Goal: Task Accomplishment & Management: Manage account settings

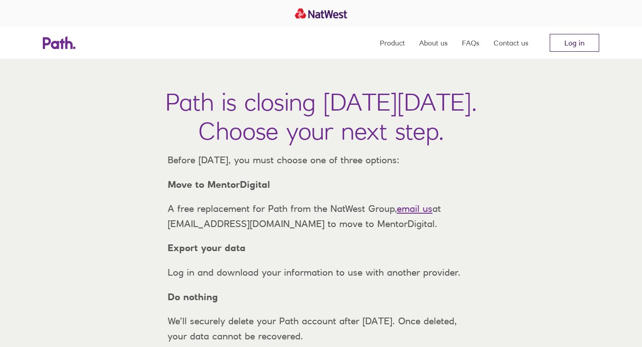
click at [564, 43] on link "Log in" at bounding box center [575, 43] width 50 height 18
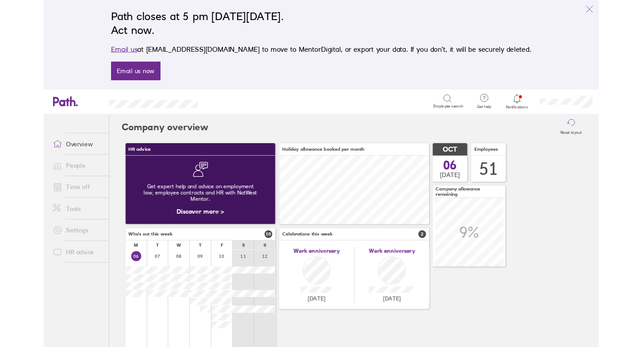
scroll to position [445935, 445841]
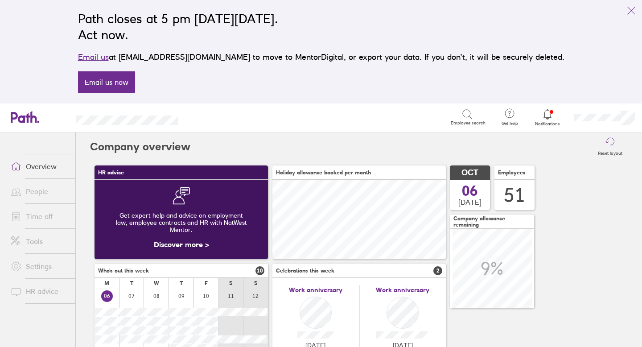
click at [548, 114] on icon at bounding box center [547, 114] width 11 height 11
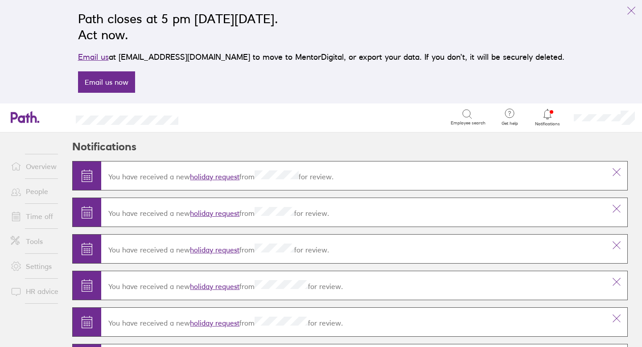
click at [228, 179] on link "holiday request" at bounding box center [215, 176] width 50 height 9
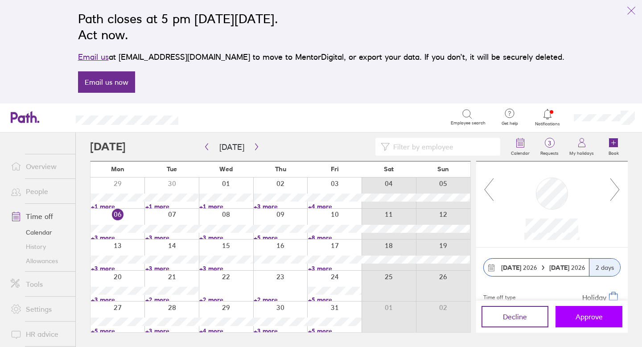
click at [581, 314] on span "Approve" at bounding box center [589, 317] width 27 height 8
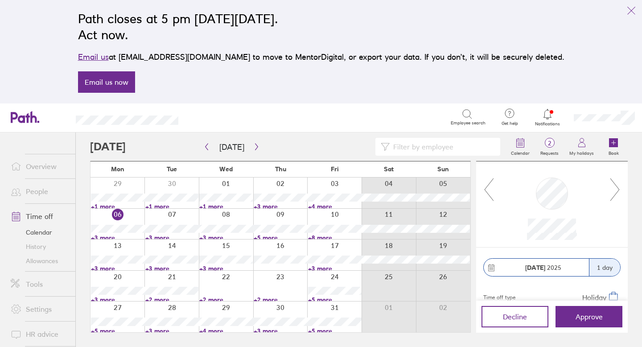
click at [619, 190] on icon at bounding box center [615, 190] width 11 height 24
click at [487, 188] on icon at bounding box center [488, 190] width 11 height 24
click at [579, 317] on span "Approve" at bounding box center [589, 317] width 27 height 8
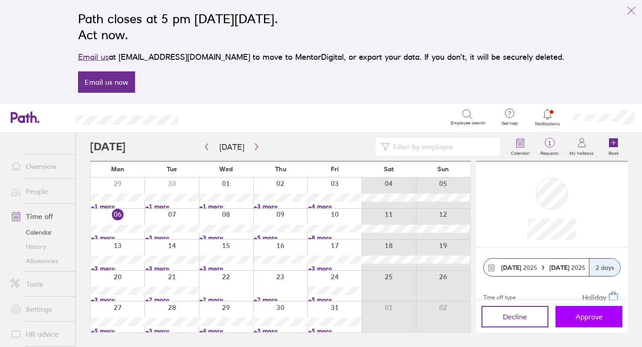
click at [586, 321] on button "Approve" at bounding box center [589, 316] width 67 height 21
click at [570, 313] on button "Approve" at bounding box center [589, 316] width 67 height 21
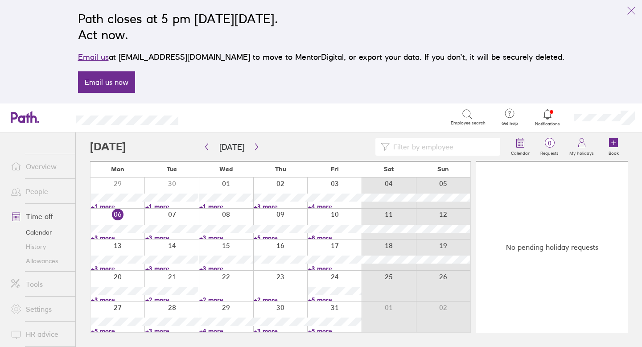
click at [38, 218] on link "Time off" at bounding box center [40, 216] width 72 height 18
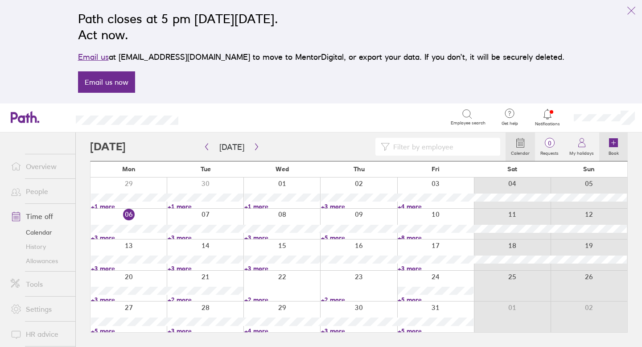
click at [615, 145] on icon at bounding box center [613, 142] width 9 height 9
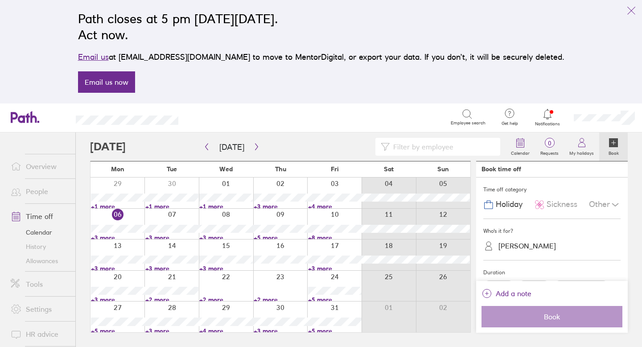
click at [552, 201] on span "Sickness" at bounding box center [562, 204] width 31 height 9
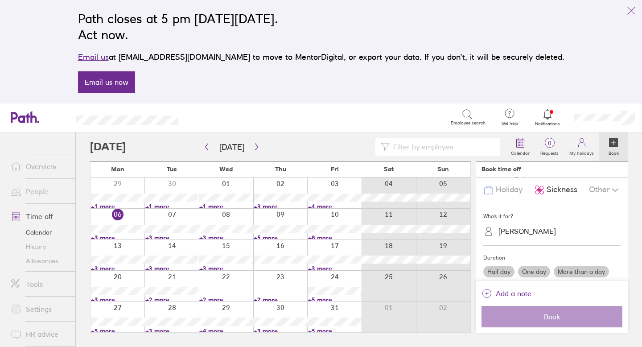
scroll to position [19, 0]
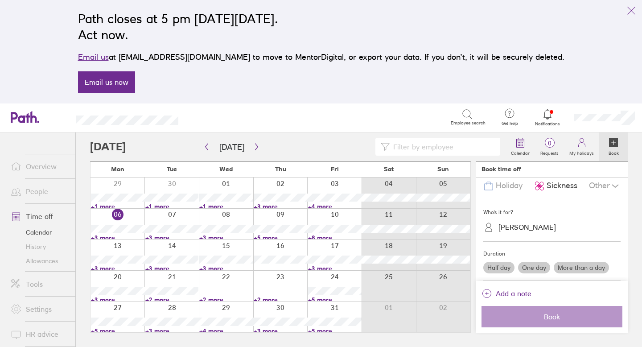
click at [533, 265] on label "One day" at bounding box center [534, 268] width 32 height 12
click at [0, 0] on input "One day" at bounding box center [0, 0] width 0 height 0
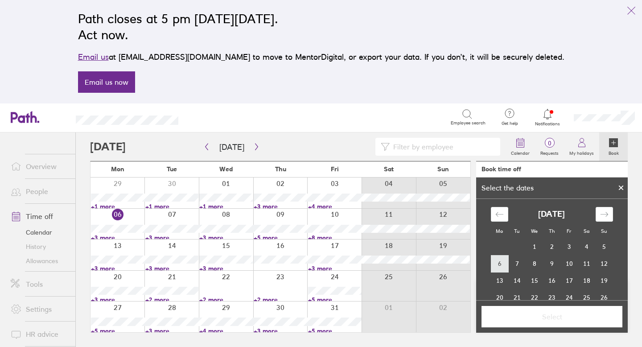
click at [498, 267] on td "6" at bounding box center [499, 263] width 17 height 17
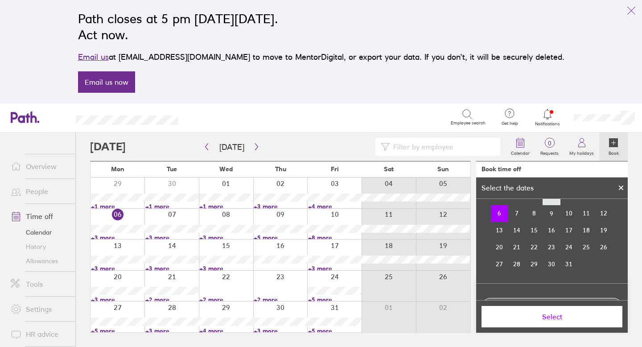
scroll to position [0, 0]
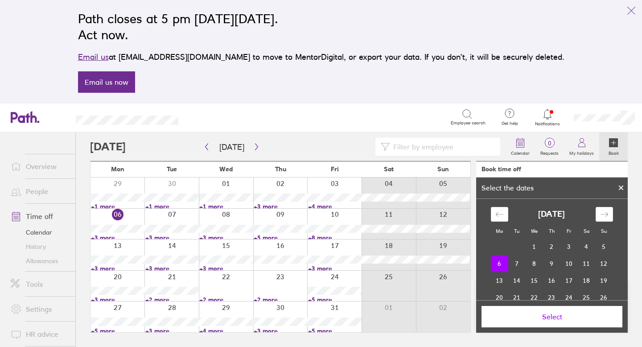
click at [545, 317] on span "Select" at bounding box center [552, 317] width 128 height 8
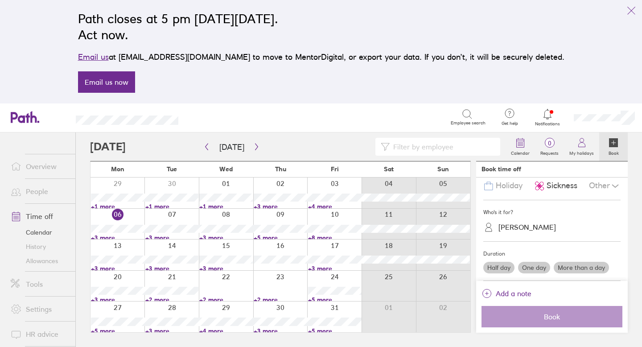
click at [559, 231] on div "Kirsty Martin" at bounding box center [557, 227] width 127 height 14
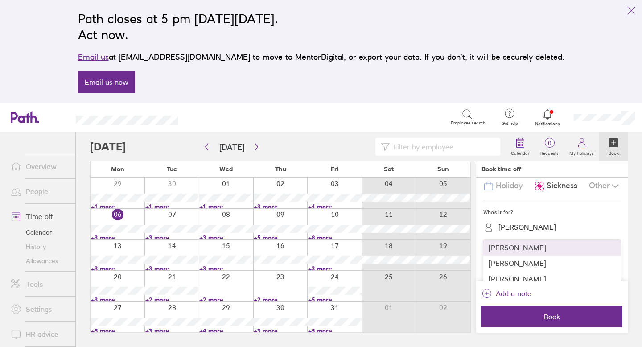
scroll to position [475, 0]
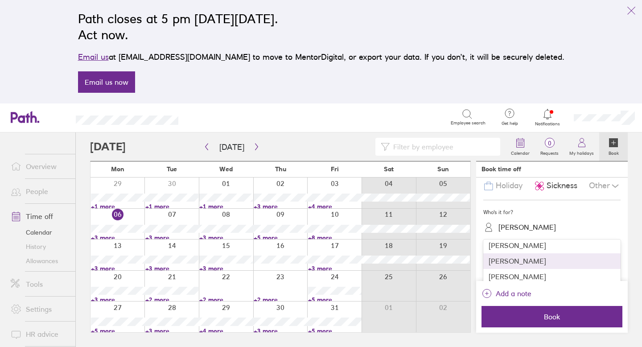
click at [538, 264] on div "Kenny Godsman" at bounding box center [551, 261] width 137 height 16
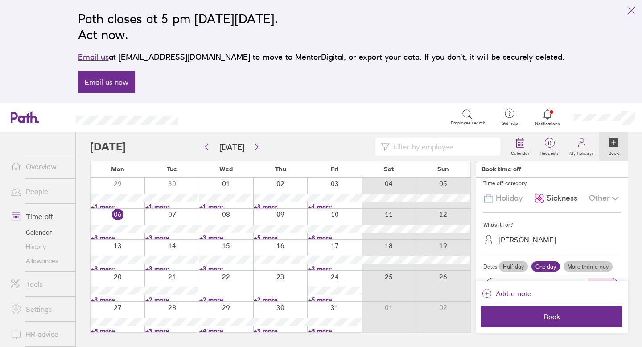
scroll to position [0, 0]
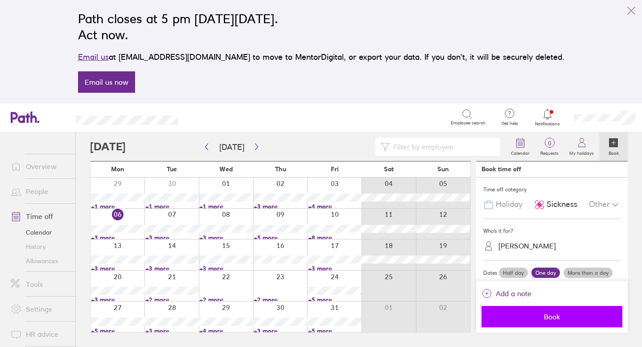
click at [547, 314] on span "Book" at bounding box center [552, 317] width 128 height 8
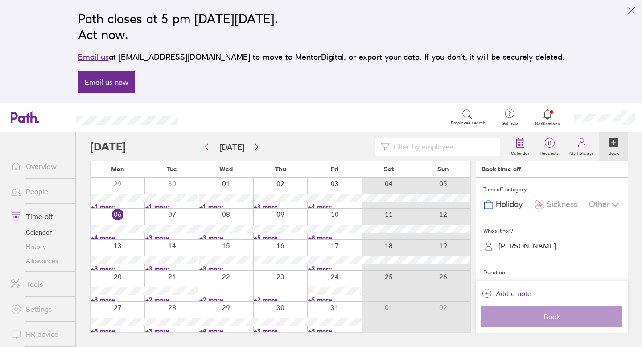
click at [139, 216] on div at bounding box center [118, 224] width 54 height 31
click at [237, 145] on button "Today" at bounding box center [231, 147] width 39 height 15
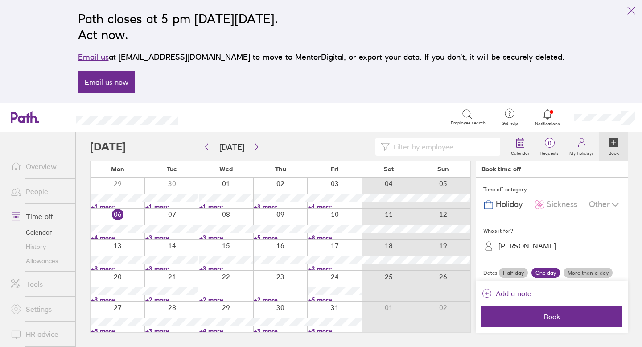
click at [564, 202] on span "Sickness" at bounding box center [562, 204] width 31 height 9
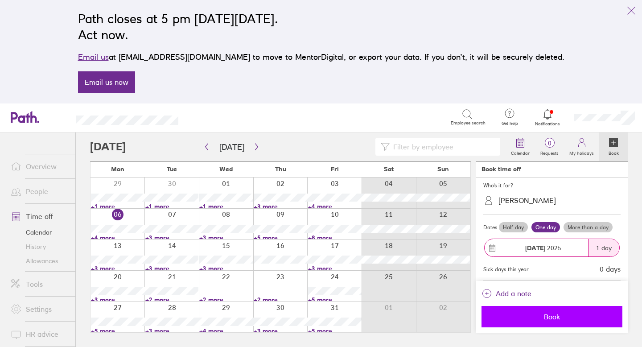
click at [562, 318] on span "Book" at bounding box center [552, 317] width 128 height 8
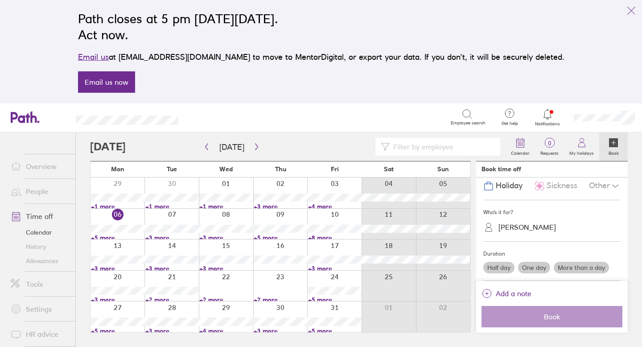
scroll to position [19, 0]
click at [632, 10] on icon "link" at bounding box center [631, 10] width 11 height 11
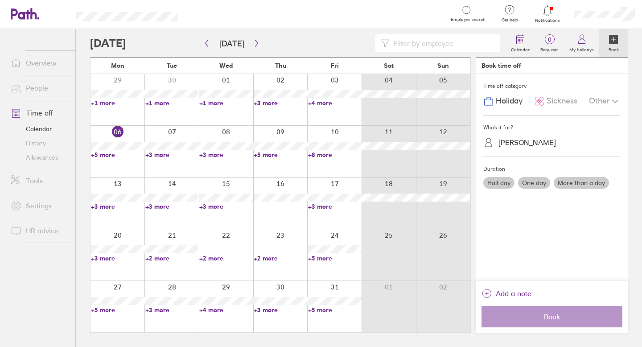
scroll to position [0, 0]
